Goal: Task Accomplishment & Management: Manage account settings

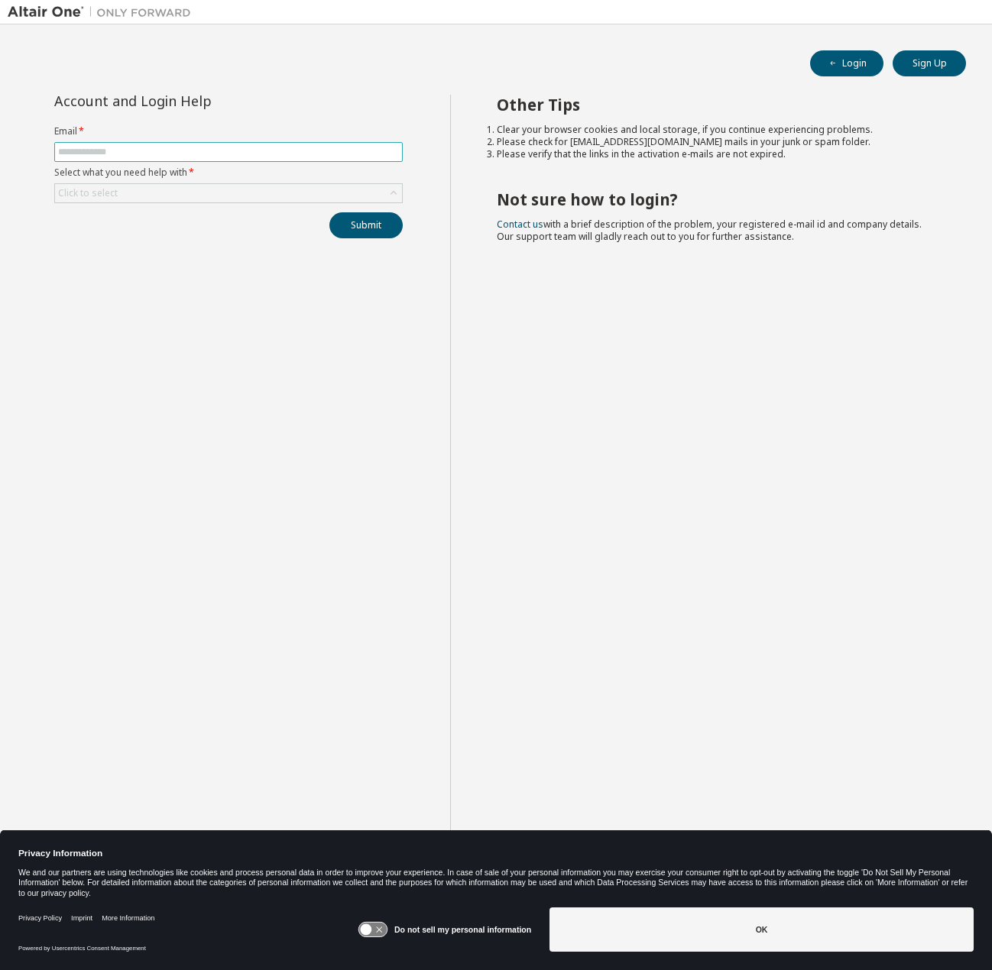
click at [222, 148] on input "text" at bounding box center [228, 152] width 341 height 12
click at [159, 152] on input "text" at bounding box center [228, 152] width 341 height 12
type input "**********"
click at [154, 189] on div "Click to select" at bounding box center [228, 193] width 347 height 18
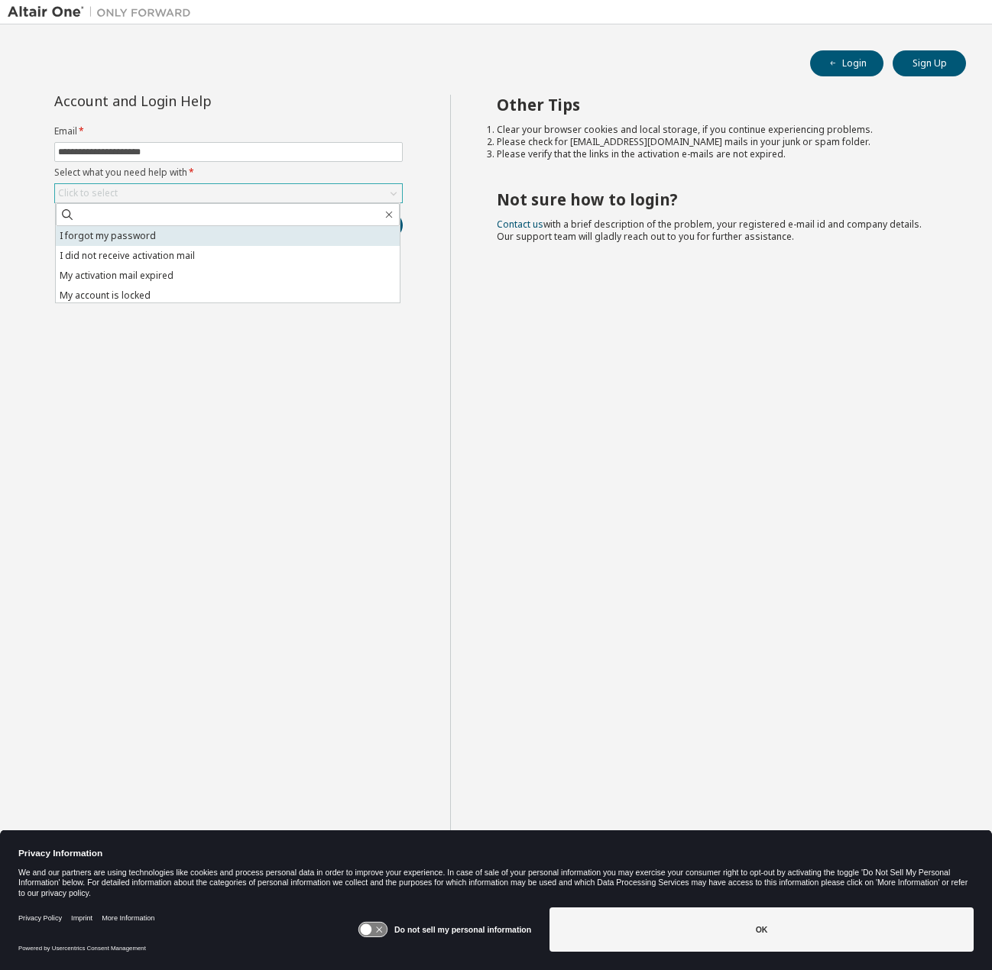
click at [134, 239] on li "I forgot my password" at bounding box center [228, 236] width 344 height 20
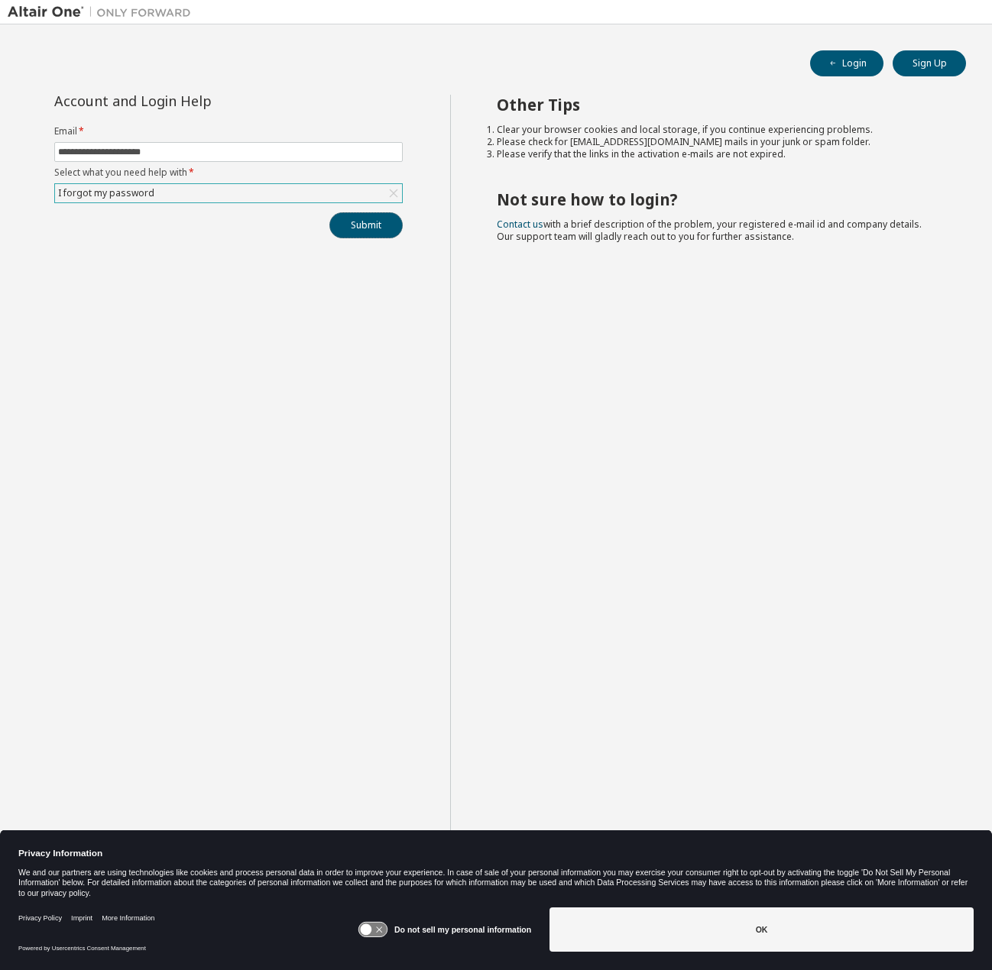
click at [374, 231] on button "Submit" at bounding box center [365, 225] width 73 height 26
